Goal: Task Accomplishment & Management: Use online tool/utility

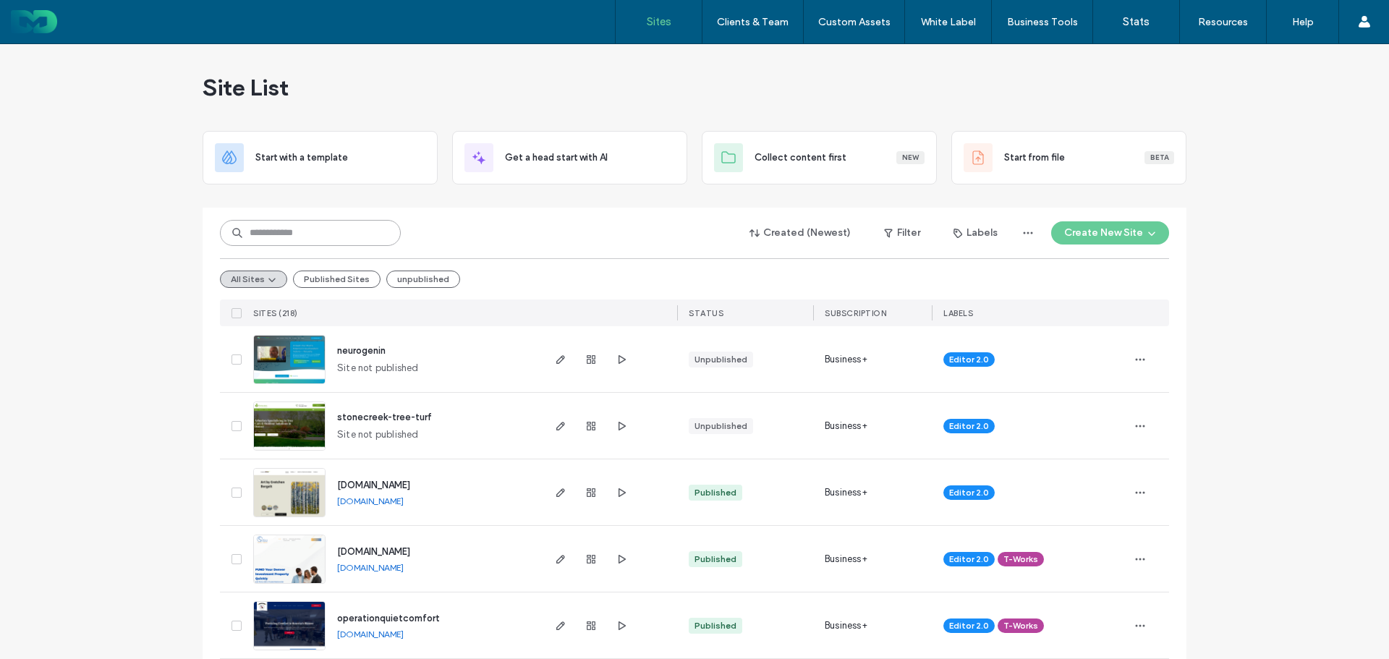
click at [306, 237] on input at bounding box center [310, 233] width 181 height 26
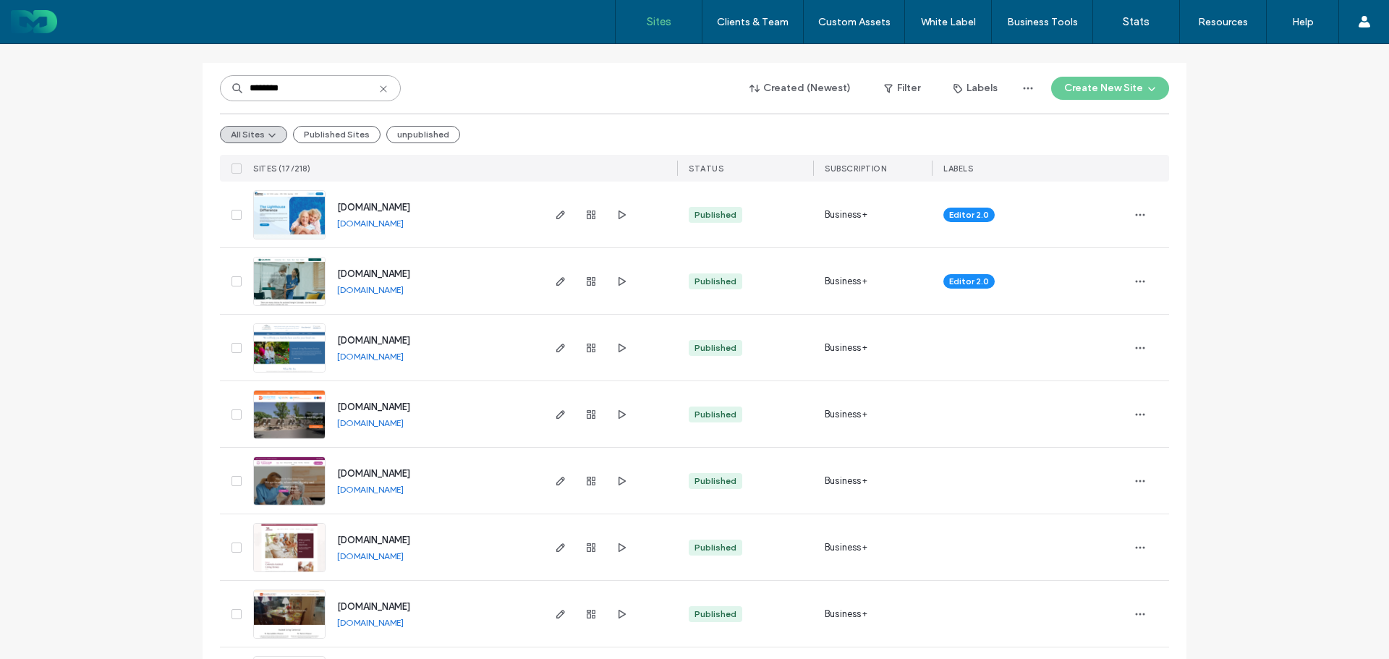
scroll to position [217, 0]
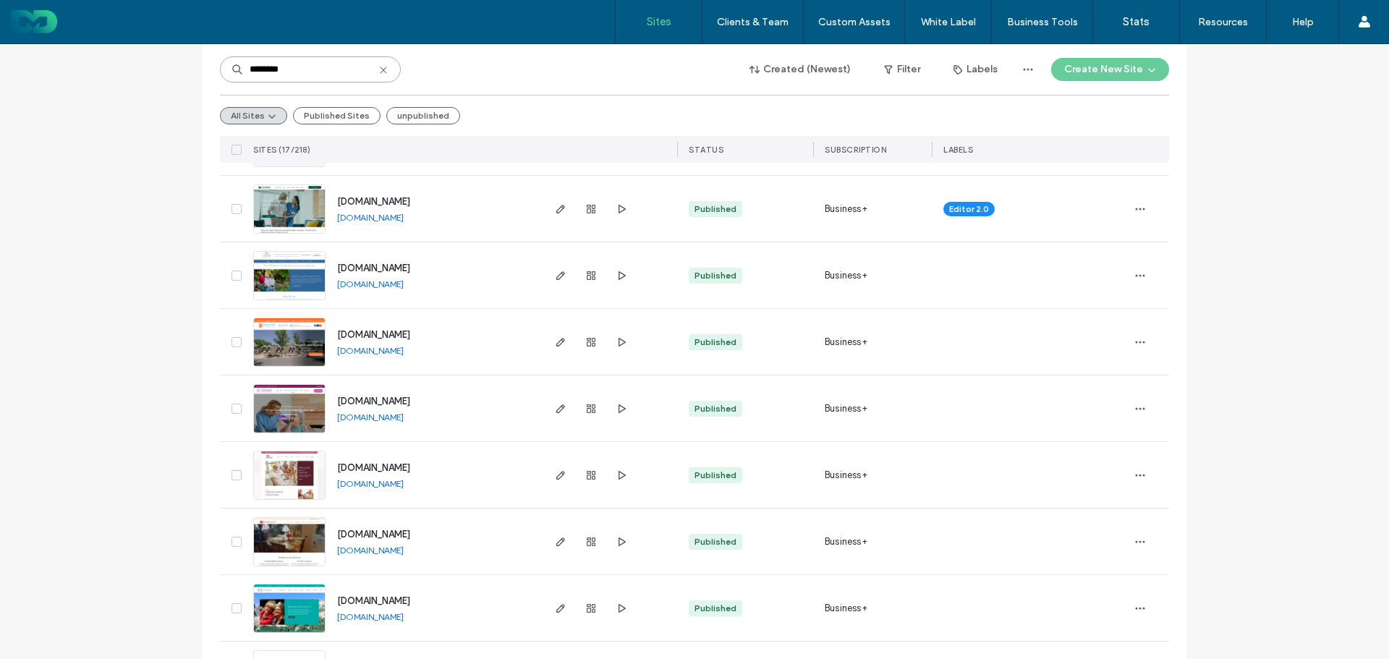
type input "********"
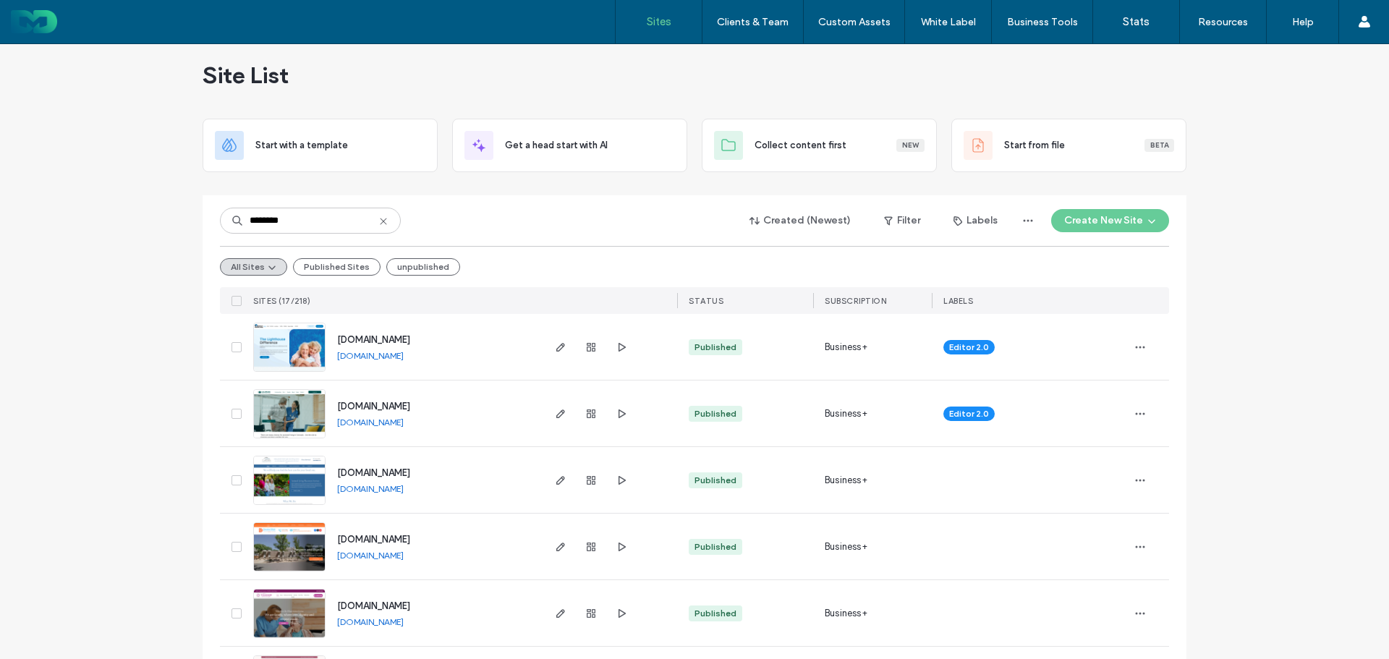
scroll to position [0, 0]
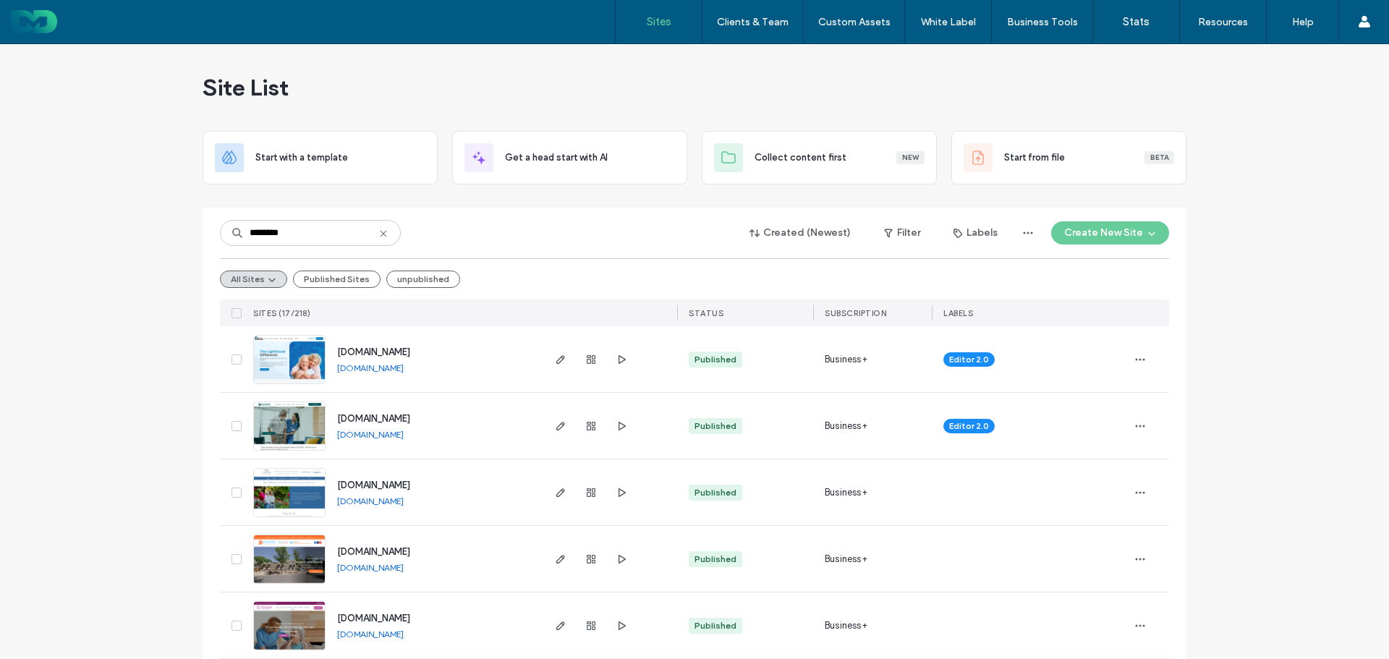
click at [378, 230] on icon at bounding box center [384, 234] width 12 height 12
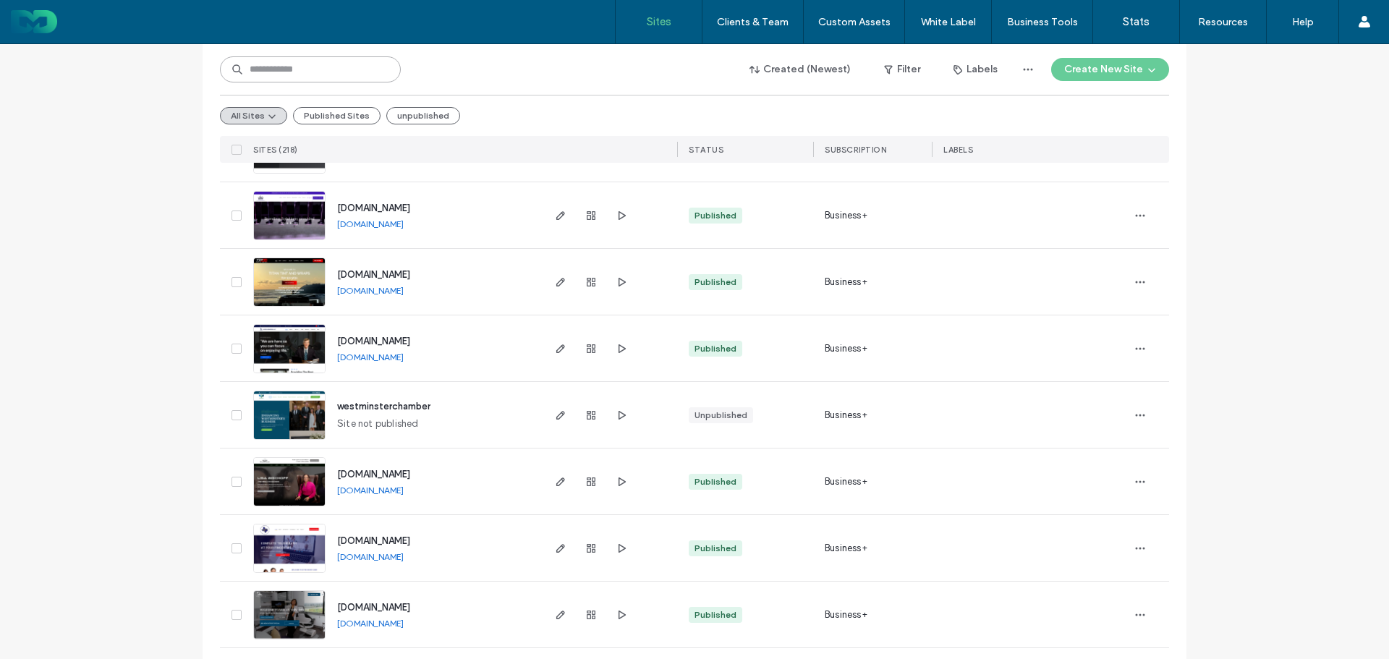
scroll to position [4712, 0]
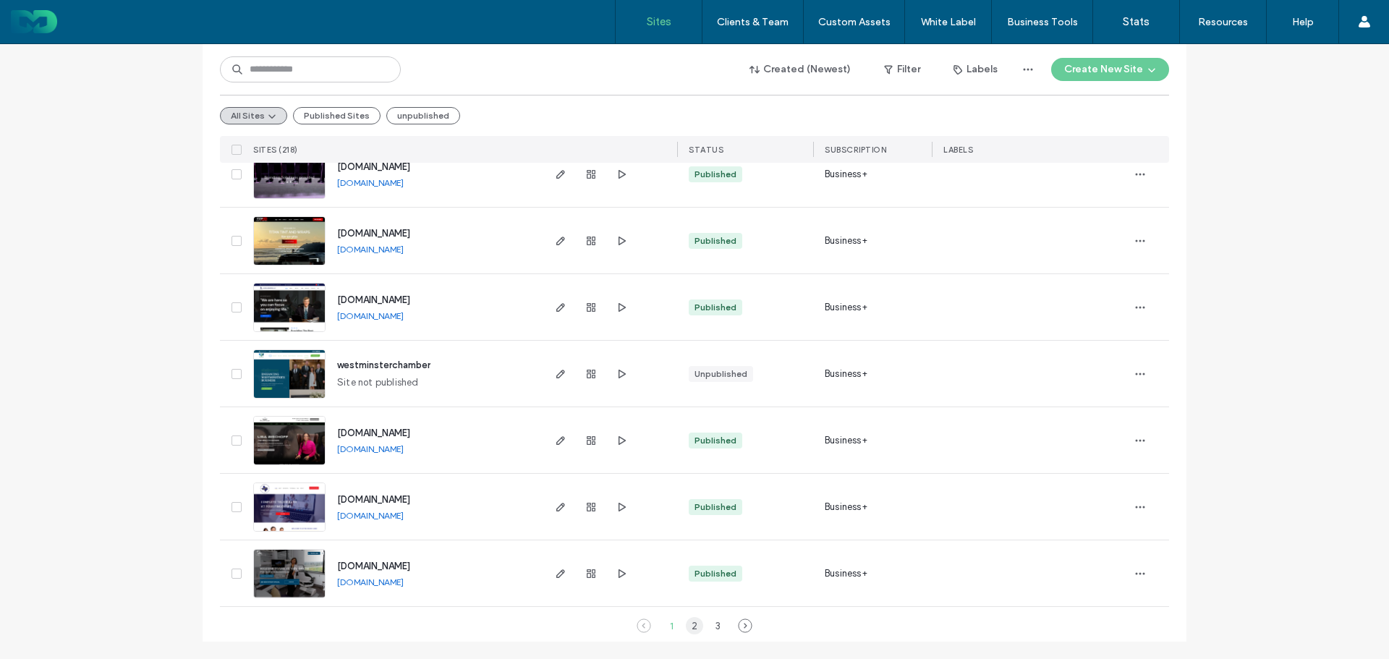
click at [691, 627] on div "2" at bounding box center [694, 625] width 17 height 17
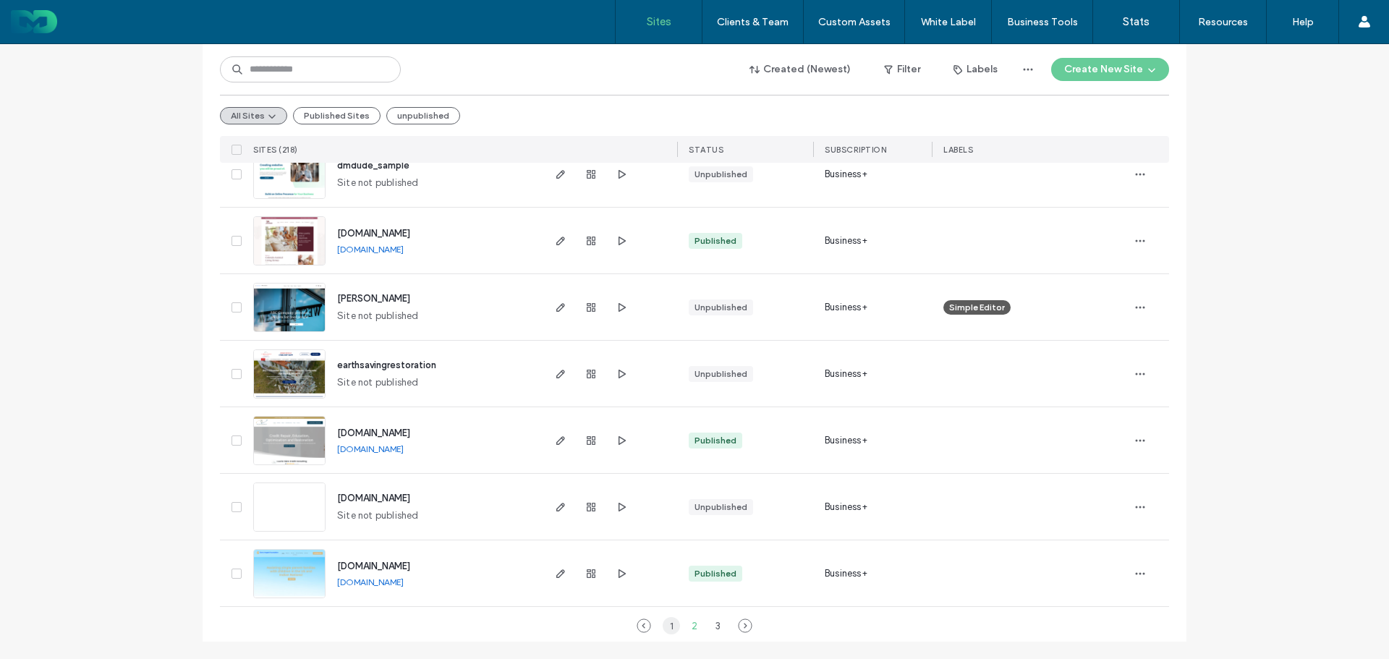
click at [666, 622] on div "1" at bounding box center [671, 625] width 17 height 17
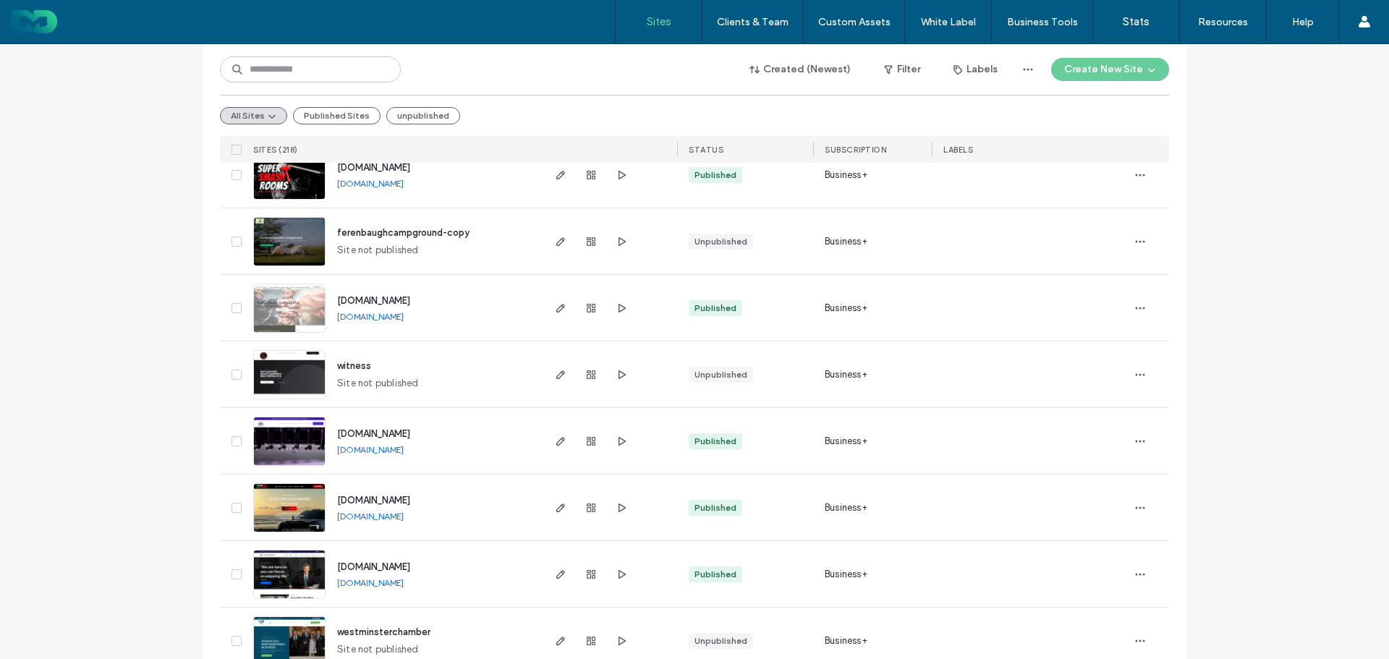
scroll to position [4423, 0]
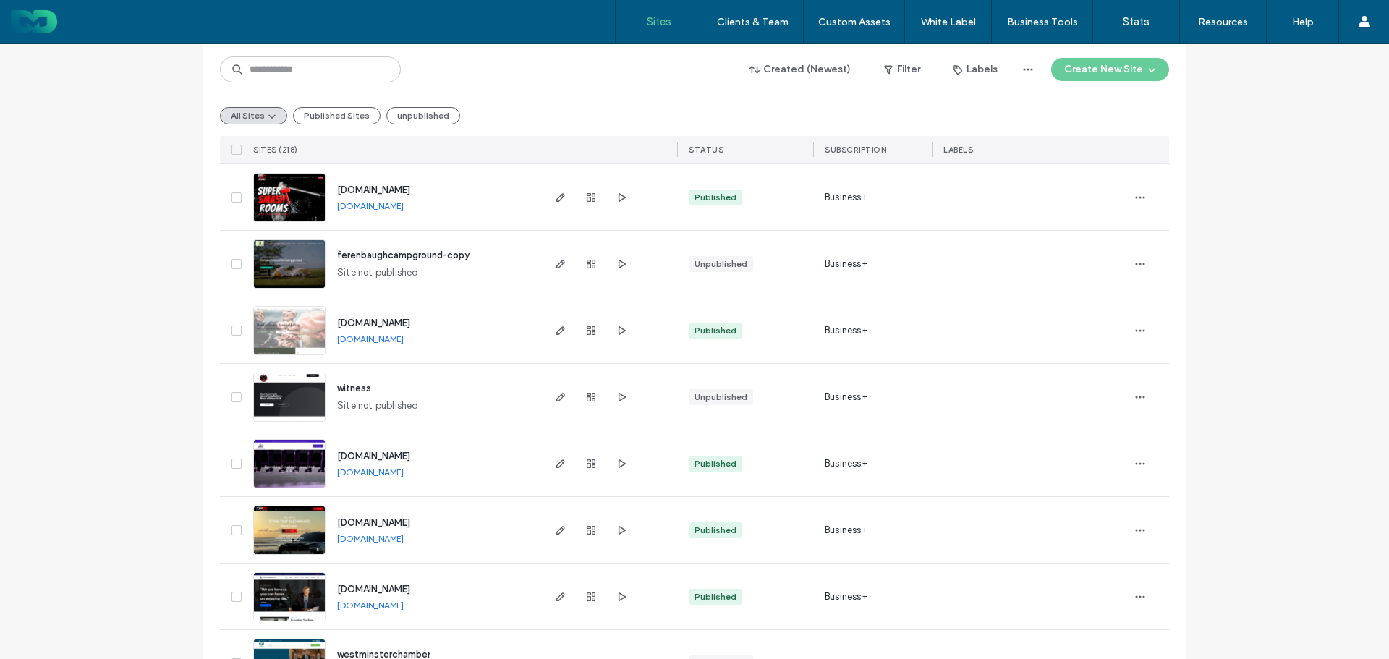
click at [523, 30] on div "Sites Clients & Team Client Management Client Billing Team Permissions Custom A…" at bounding box center [694, 22] width 1389 height 44
click at [292, 69] on input at bounding box center [310, 69] width 181 height 26
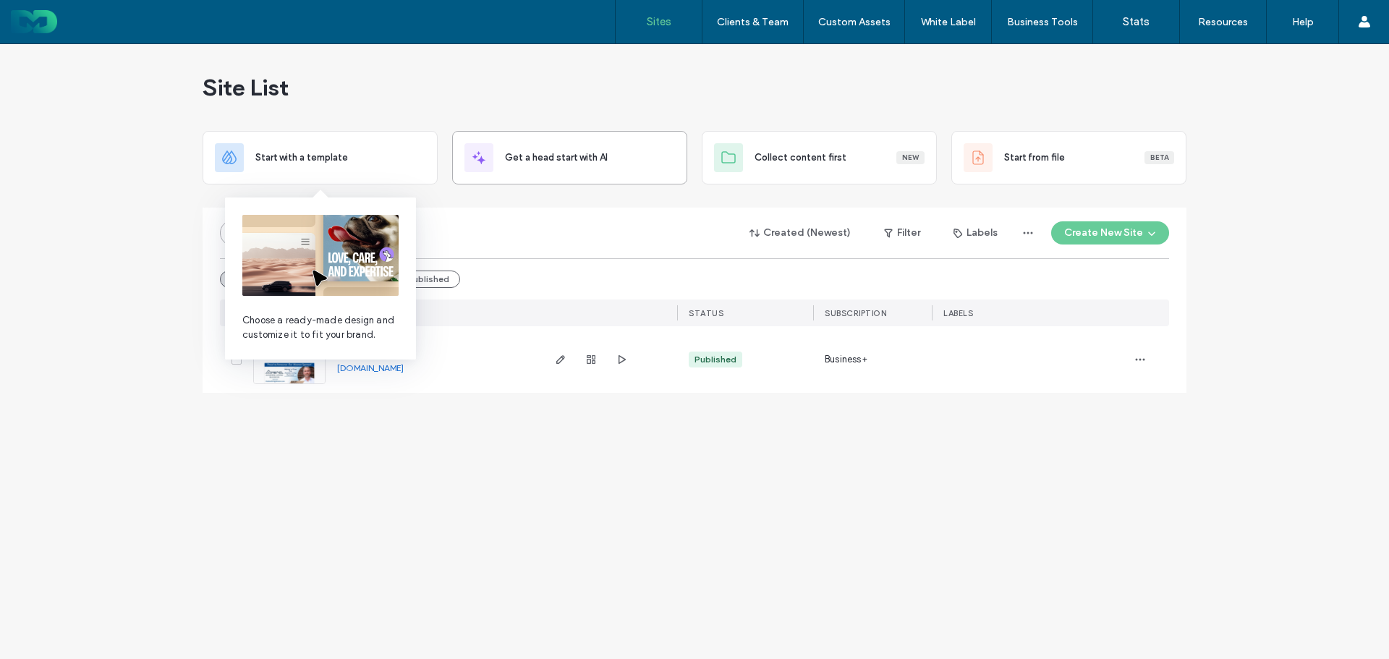
scroll to position [0, 0]
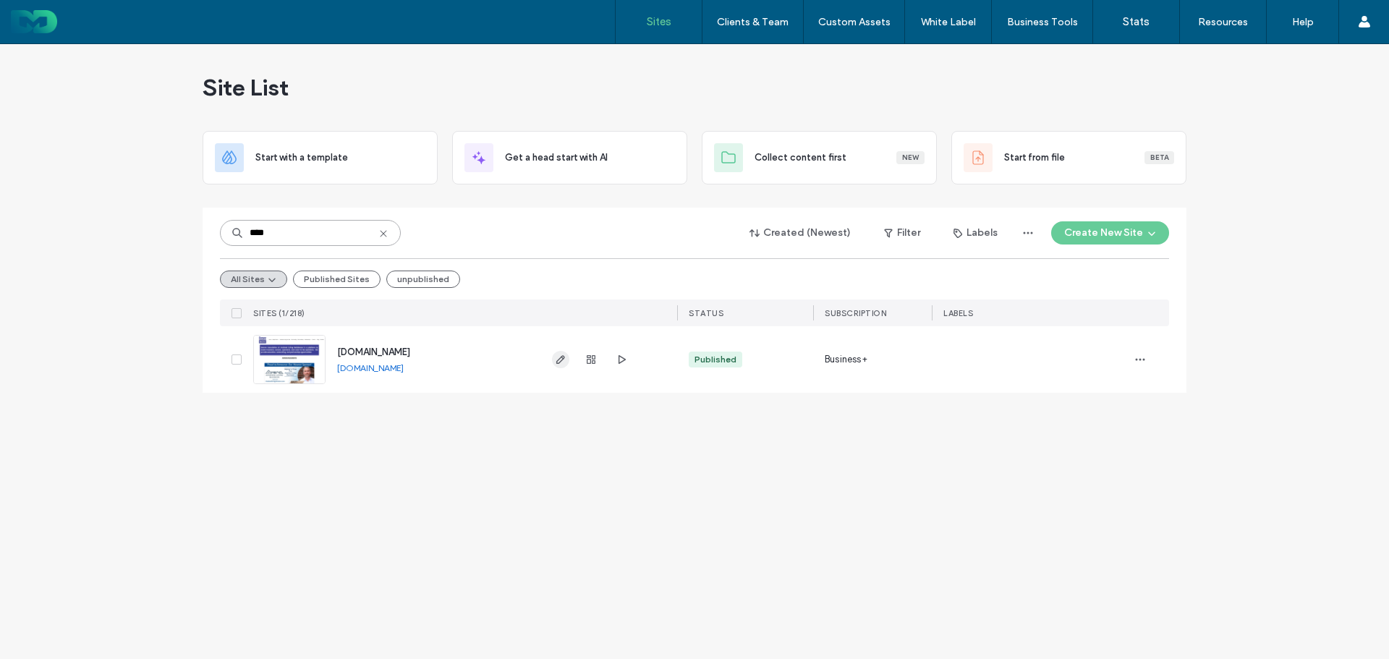
type input "****"
click at [564, 363] on icon "button" at bounding box center [561, 360] width 12 height 12
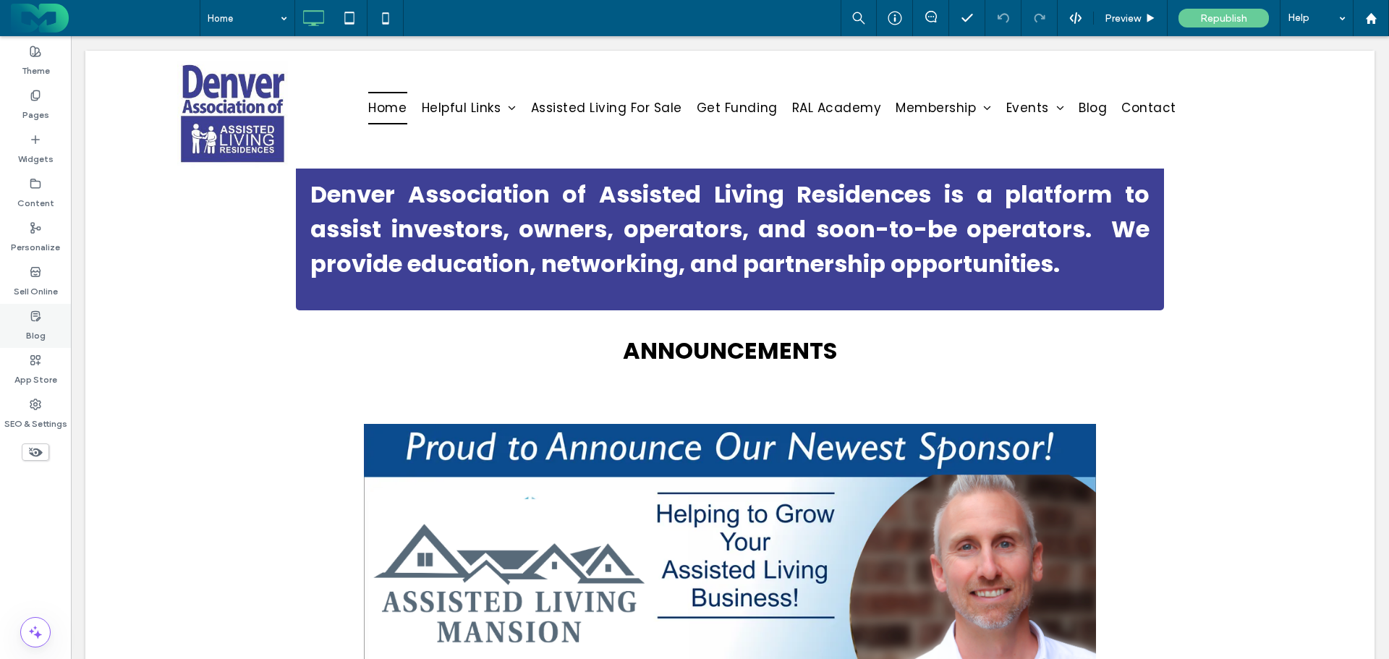
click at [34, 318] on icon at bounding box center [36, 316] width 12 height 12
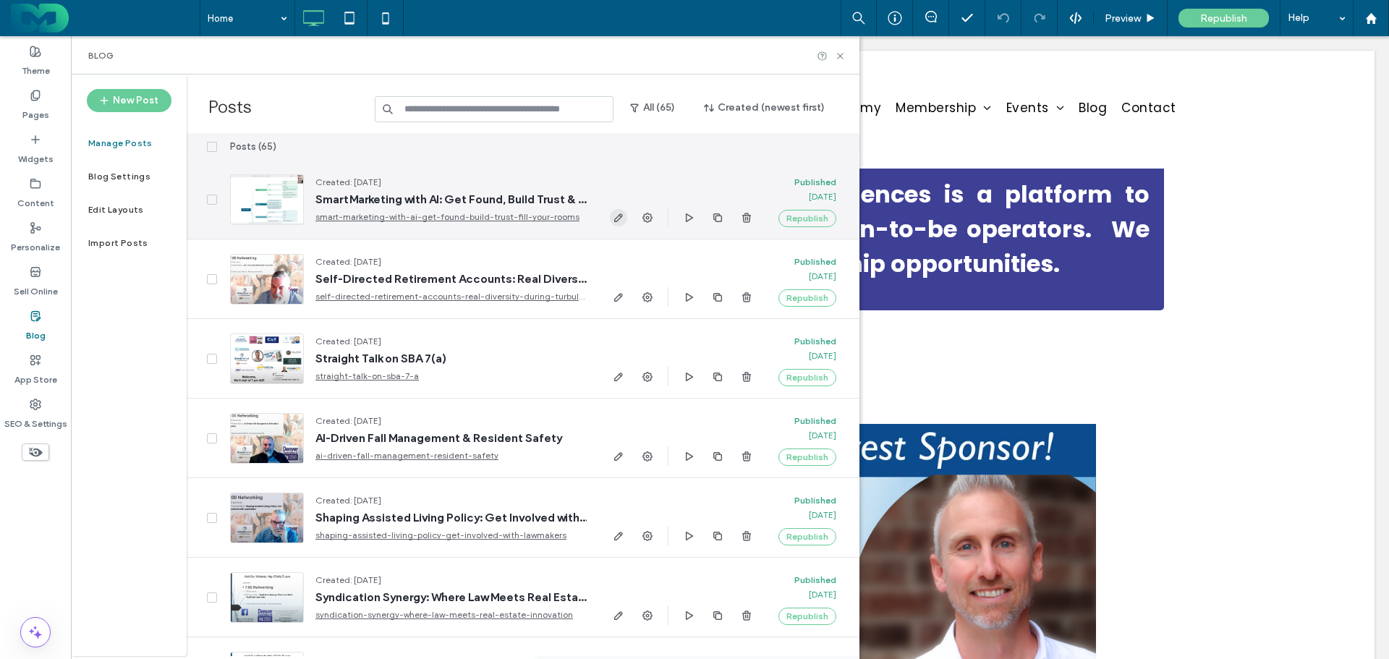
click at [621, 218] on use "button" at bounding box center [618, 217] width 9 height 9
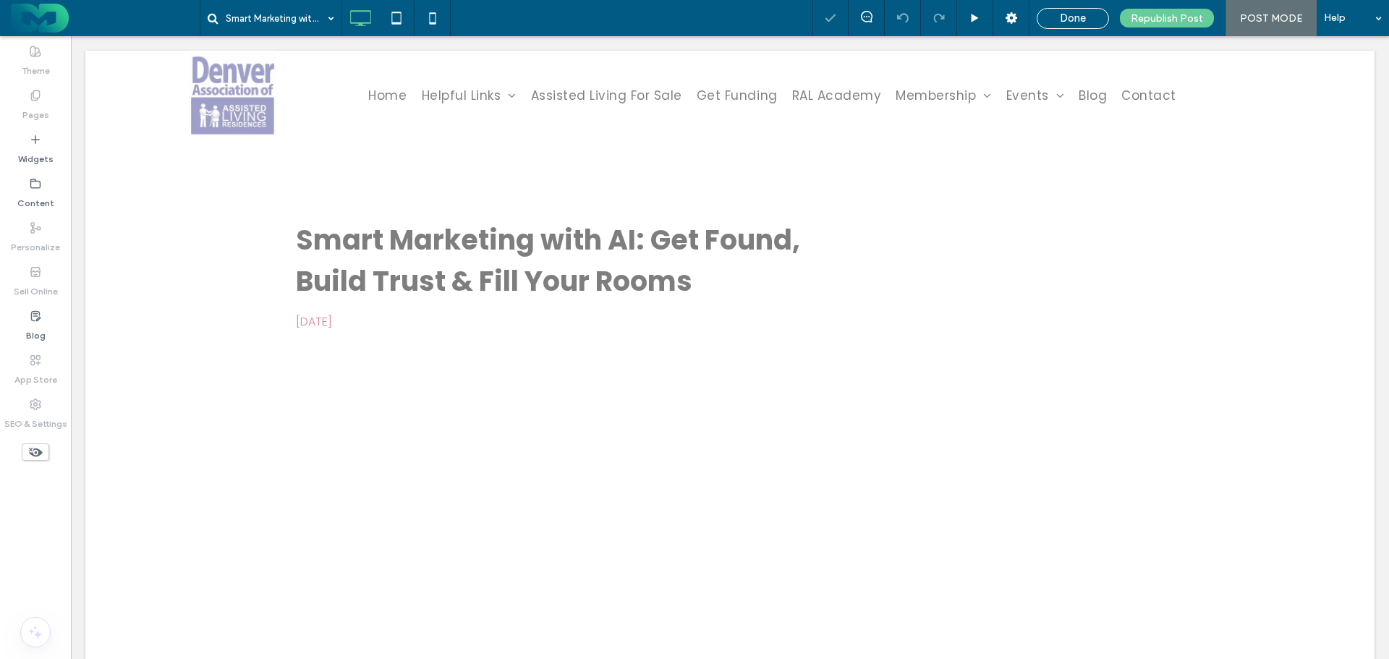
scroll to position [289, 0]
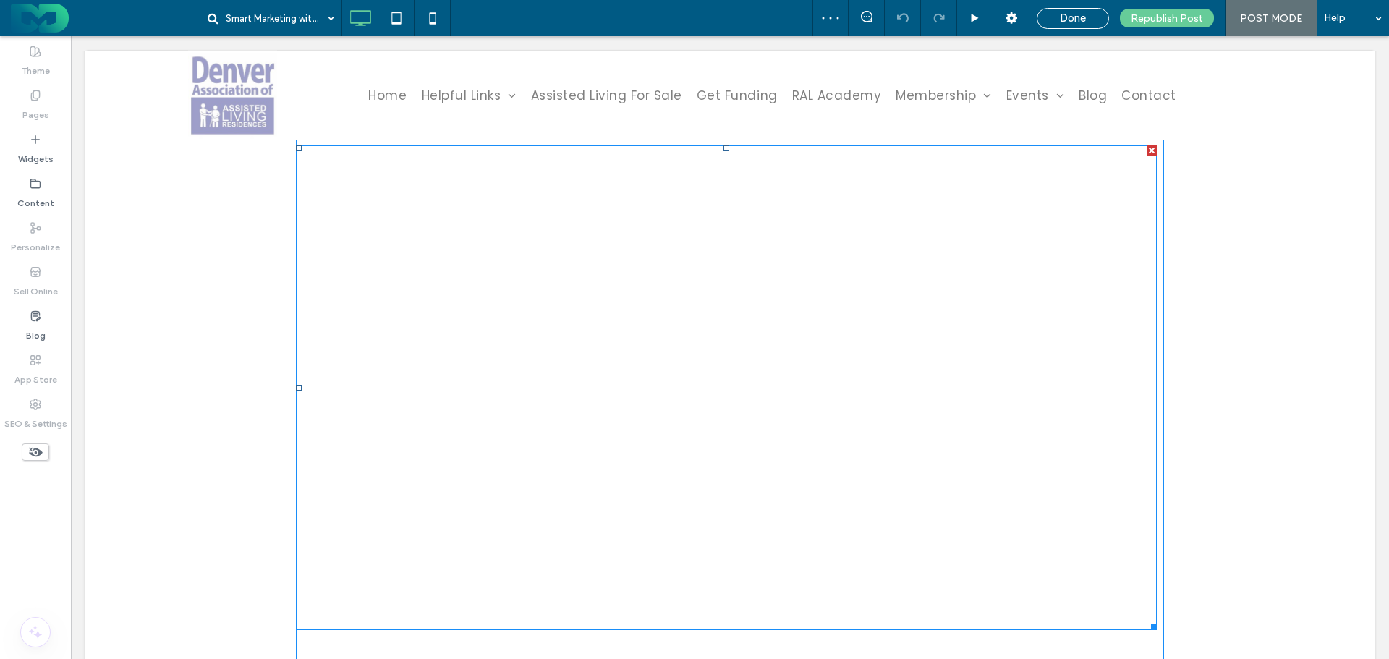
click at [607, 365] on span at bounding box center [726, 387] width 861 height 485
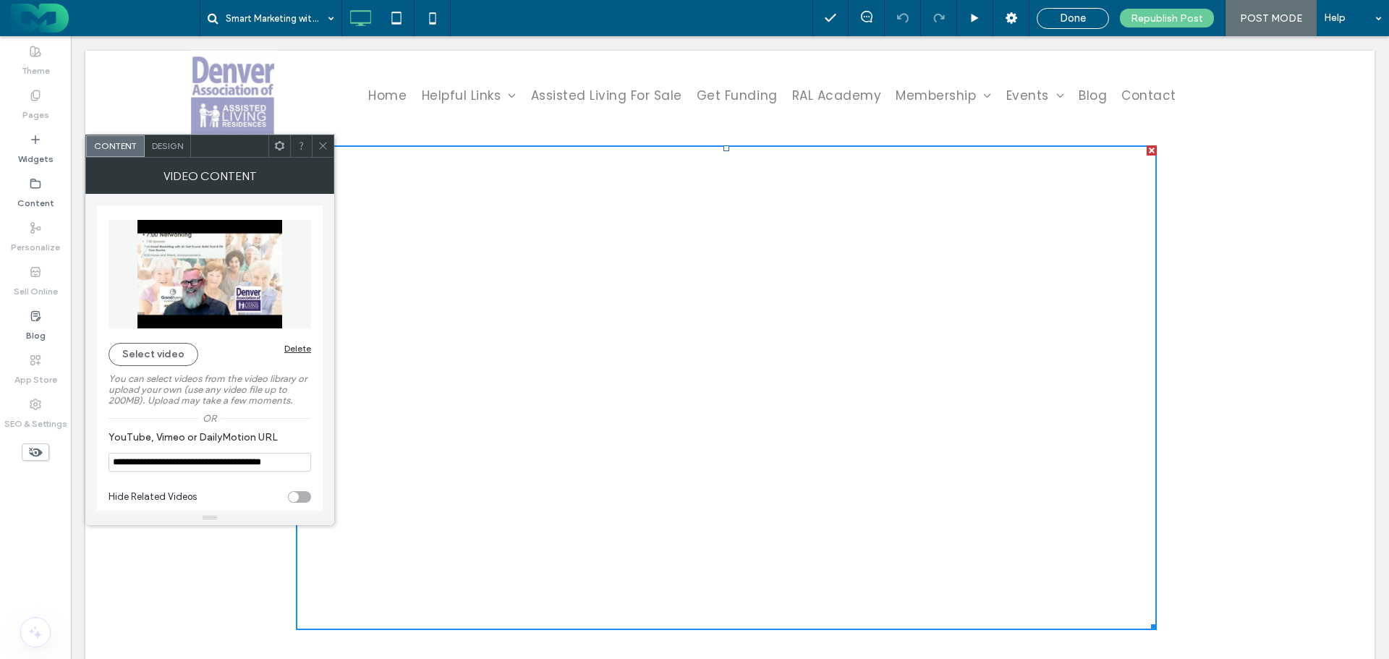
scroll to position [0, 20]
drag, startPoint x: 113, startPoint y: 464, endPoint x: 307, endPoint y: 474, distance: 194.2
click at [307, 474] on section "**********" at bounding box center [210, 452] width 203 height 56
paste input "**"
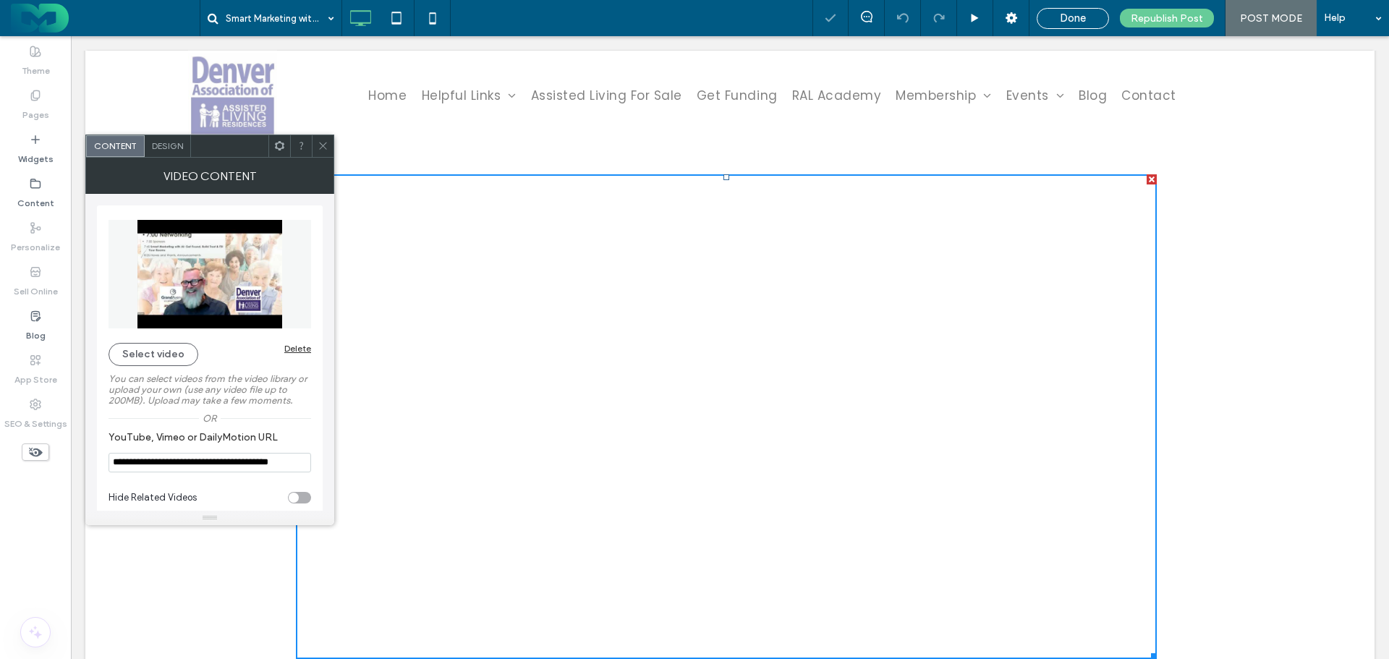
scroll to position [318, 0]
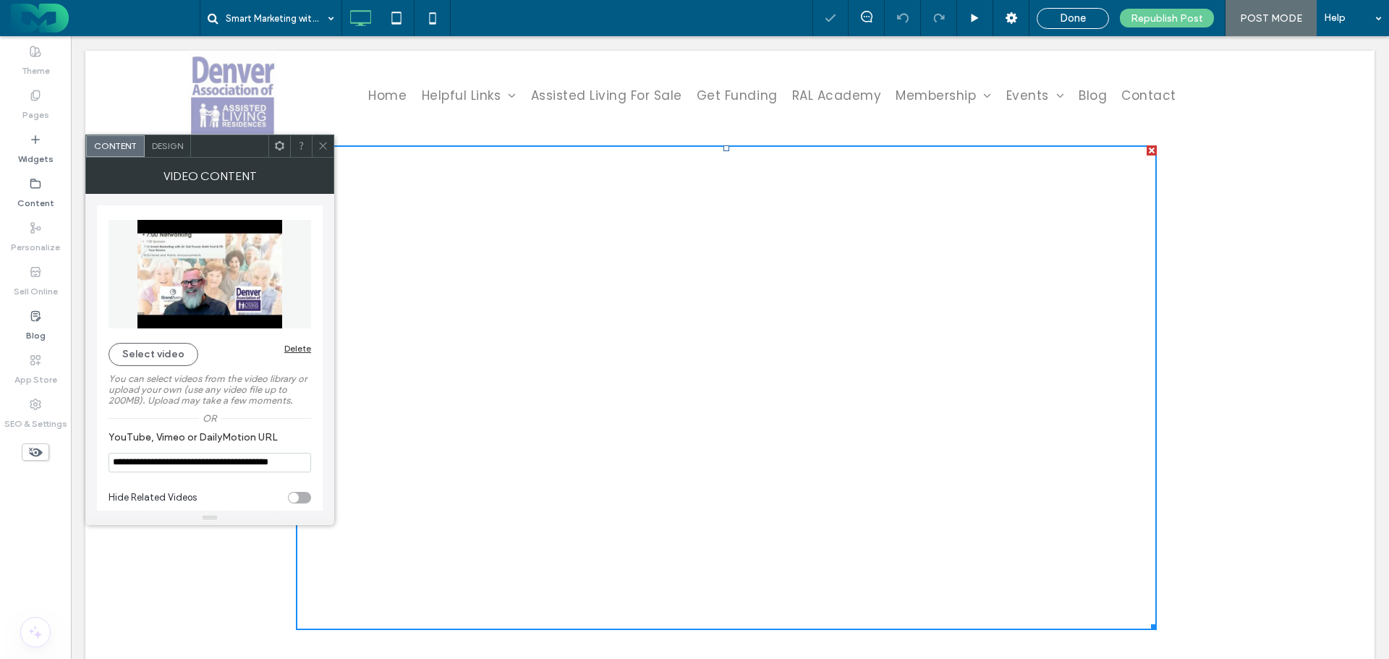
type input "**********"
drag, startPoint x: 323, startPoint y: 141, endPoint x: 270, endPoint y: 136, distance: 53.1
click at [323, 141] on icon at bounding box center [323, 145] width 11 height 11
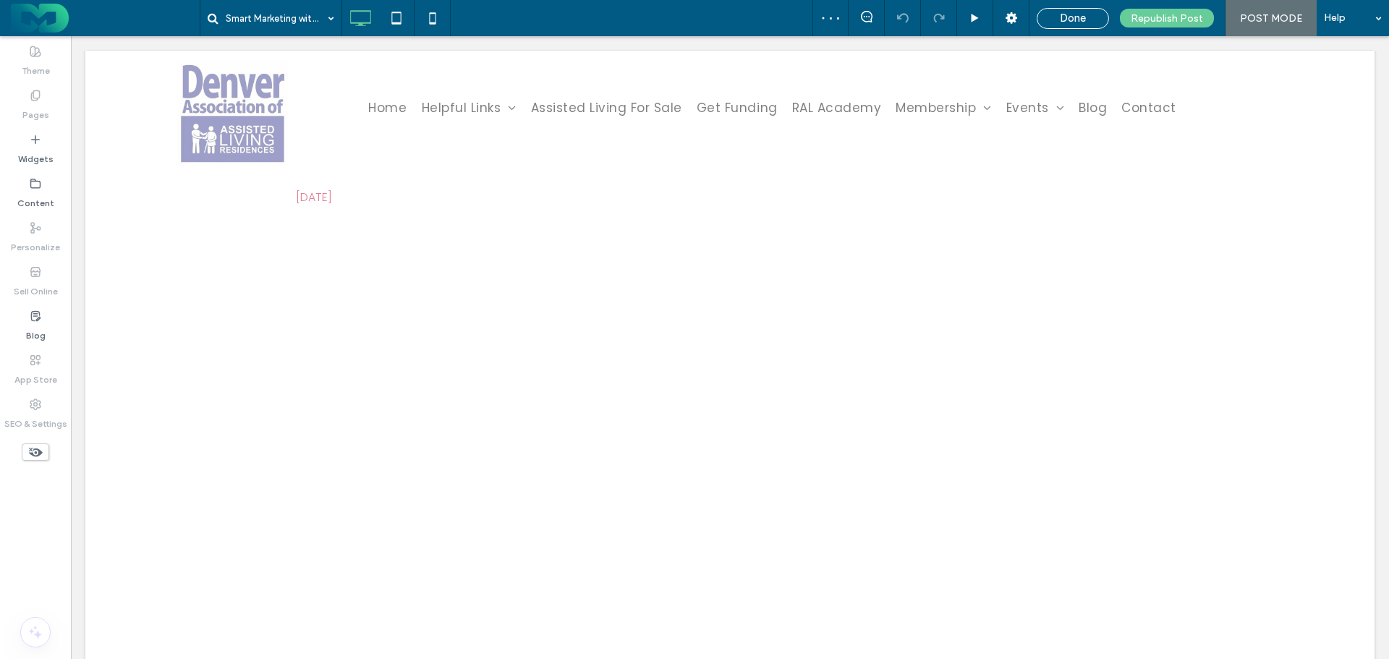
scroll to position [29, 0]
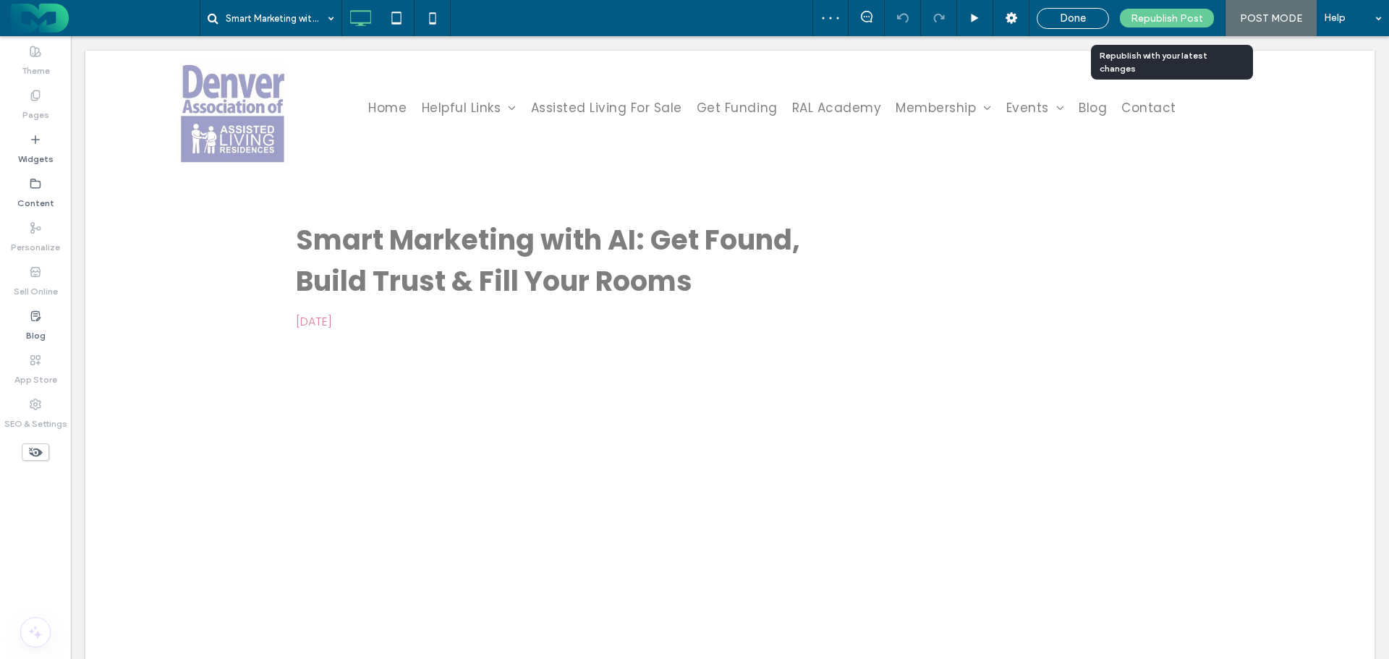
click at [1153, 15] on span "Republish Post" at bounding box center [1167, 18] width 72 height 12
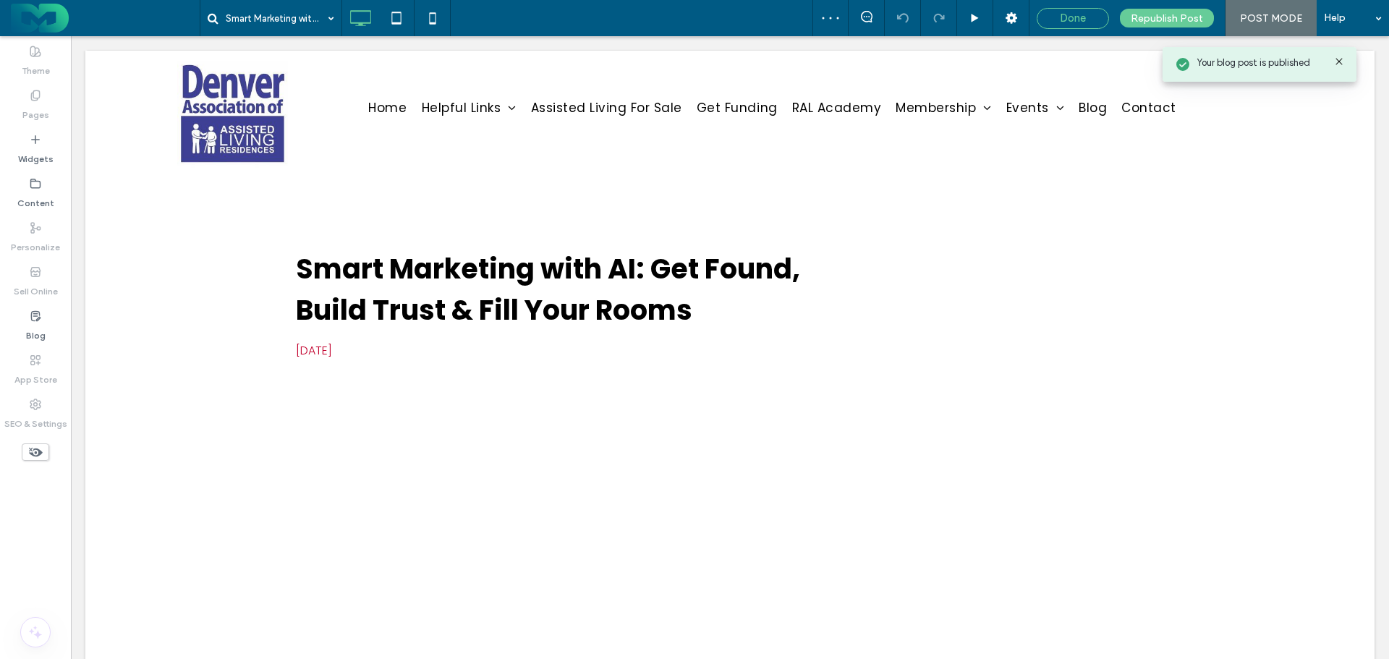
scroll to position [0, 0]
click at [1072, 14] on span "Done" at bounding box center [1073, 18] width 26 height 13
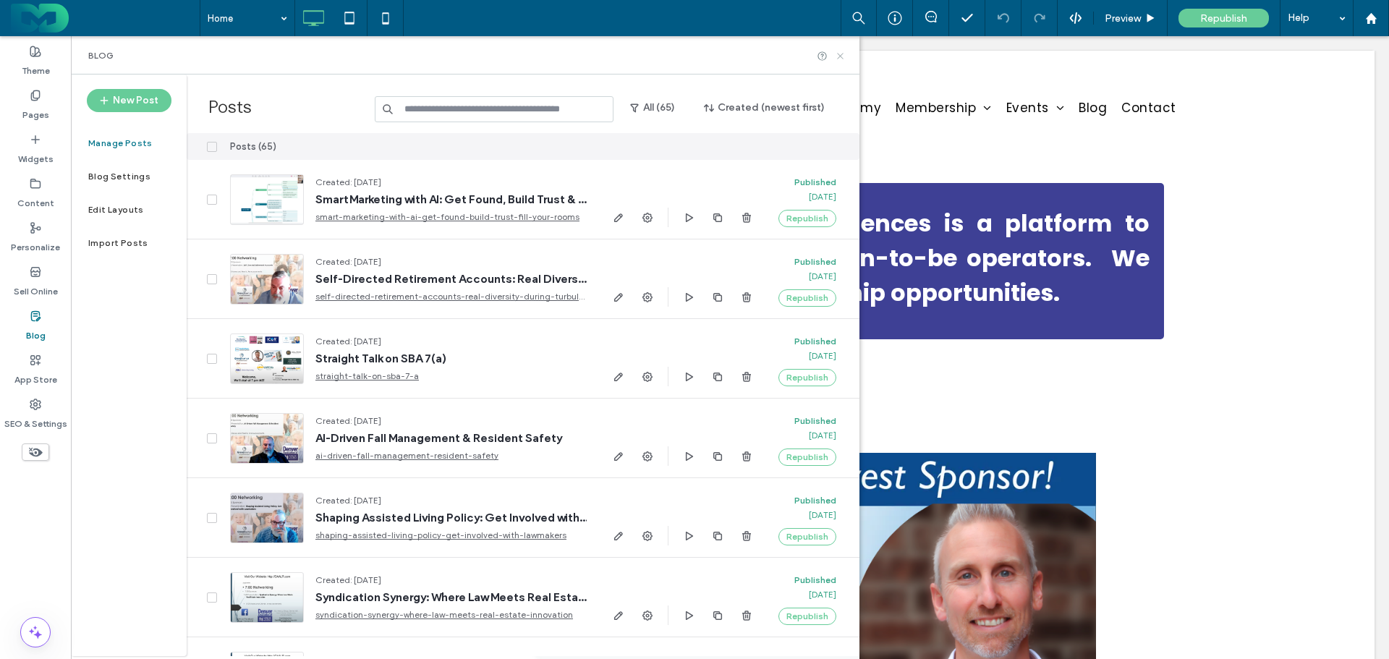
drag, startPoint x: 839, startPoint y: 54, endPoint x: 664, endPoint y: 20, distance: 178.4
click at [839, 54] on icon at bounding box center [840, 56] width 11 height 11
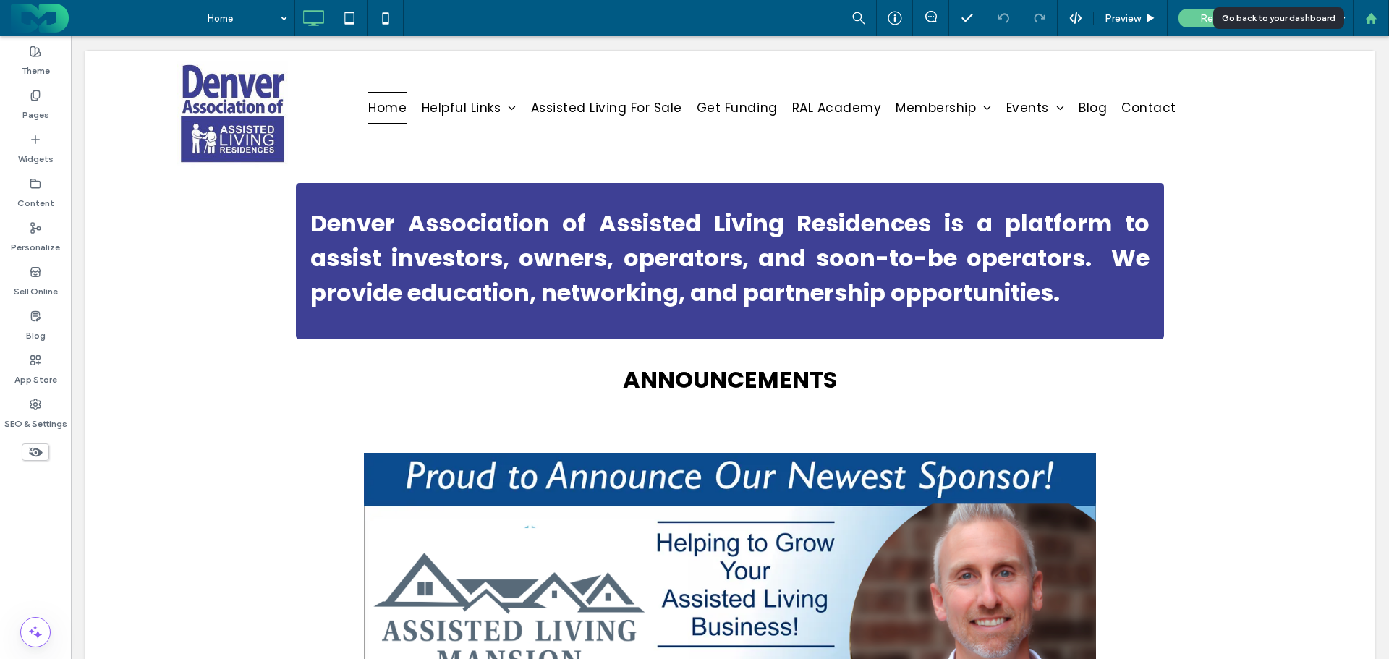
click at [1374, 17] on use at bounding box center [1370, 17] width 11 height 11
